Goal: Navigation & Orientation: Find specific page/section

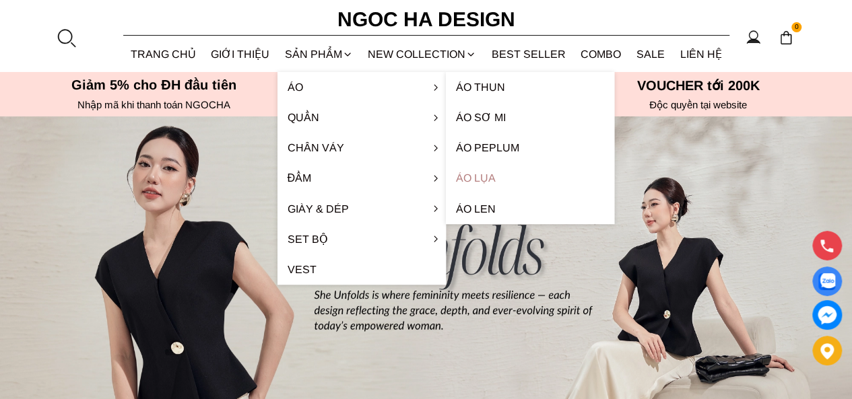
click at [490, 179] on link "Áo lụa" at bounding box center [530, 178] width 168 height 30
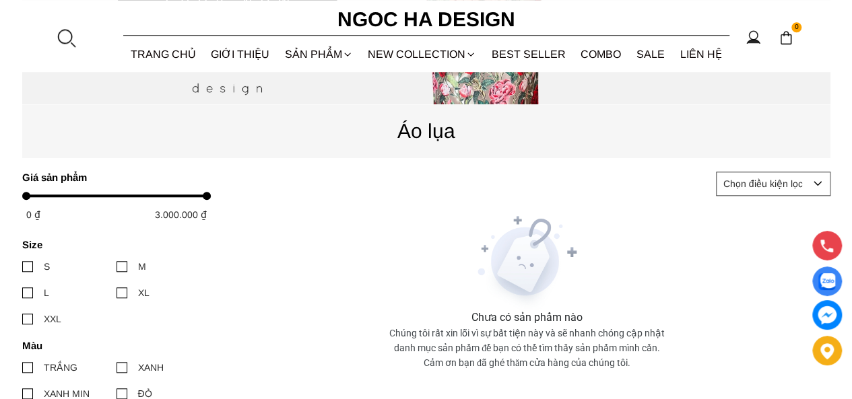
scroll to position [404, 0]
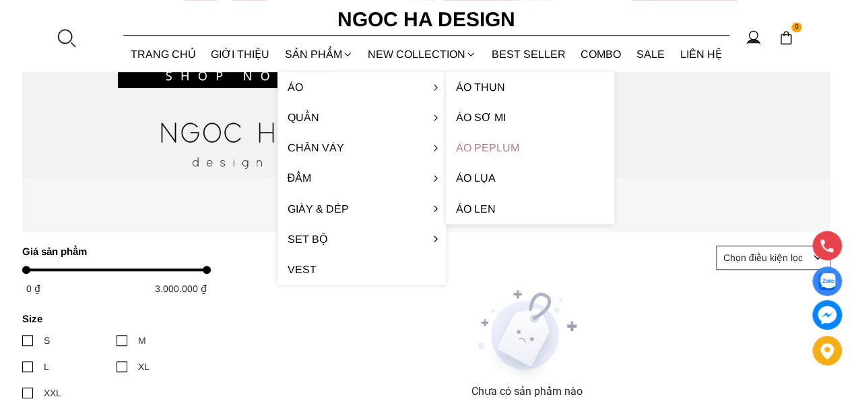
click at [503, 154] on link "Áo Peplum" at bounding box center [530, 148] width 168 height 30
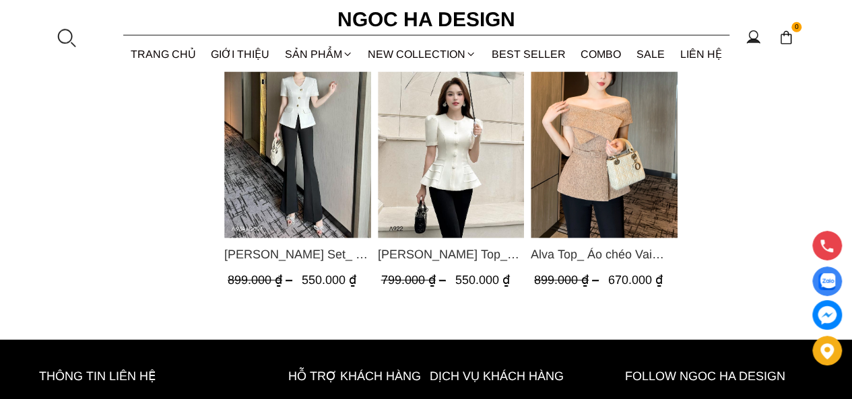
scroll to position [1886, 0]
